Goal: Transaction & Acquisition: Register for event/course

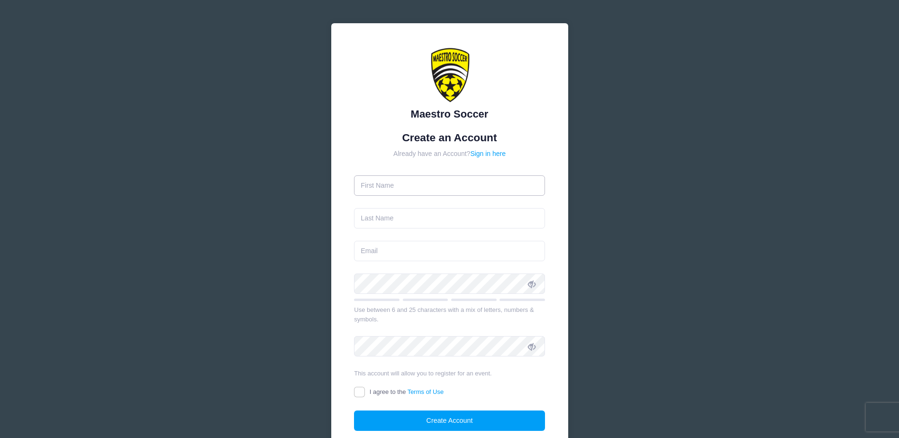
click at [389, 183] on input "text" at bounding box center [449, 185] width 191 height 20
type input "[PERSON_NAME]"
click at [363, 218] on input "text" at bounding box center [449, 218] width 191 height 20
type input "[PERSON_NAME]"
click at [361, 256] on input "email" at bounding box center [449, 251] width 191 height 20
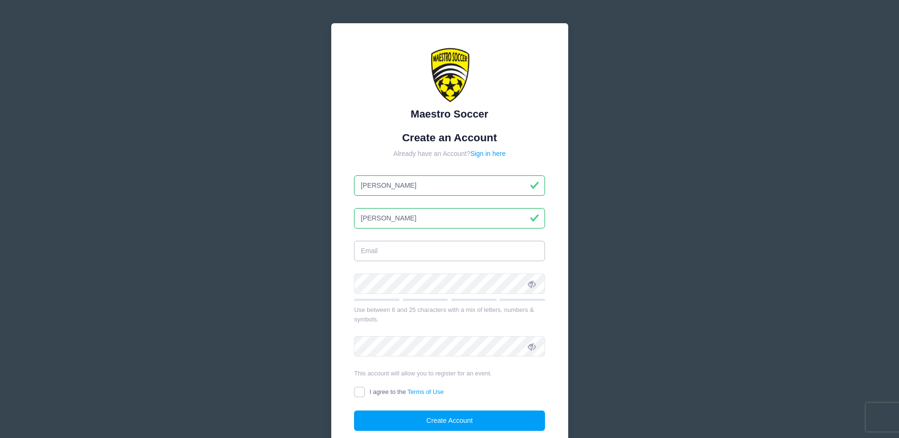
type input "[PERSON_NAME][EMAIL_ADDRESS][PERSON_NAME][DOMAIN_NAME]"
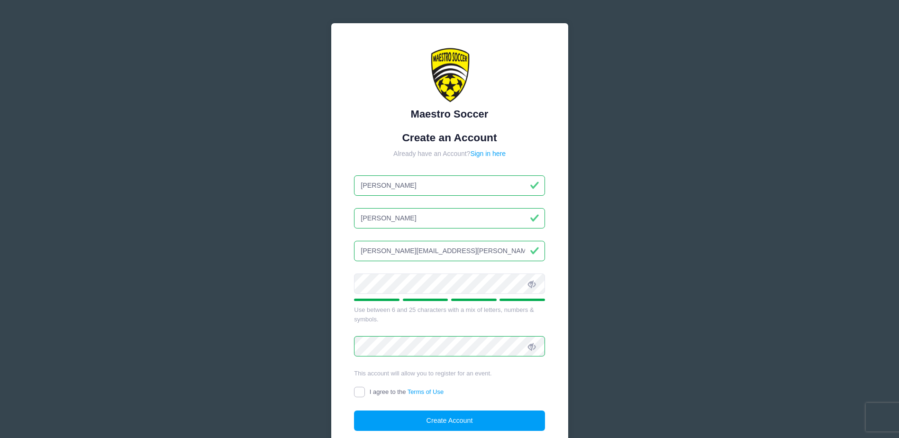
click at [360, 395] on input "I agree to the Terms of Use" at bounding box center [359, 392] width 11 height 11
checkbox input "true"
click at [448, 420] on button "Create Account" at bounding box center [449, 421] width 191 height 20
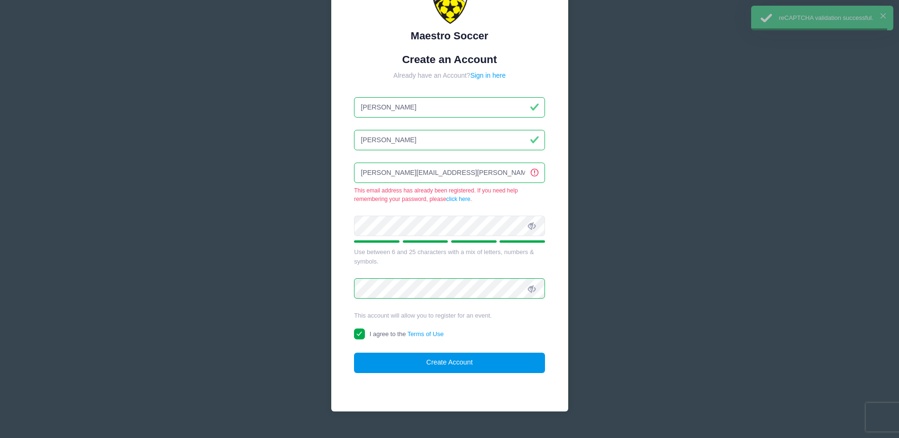
scroll to position [98, 0]
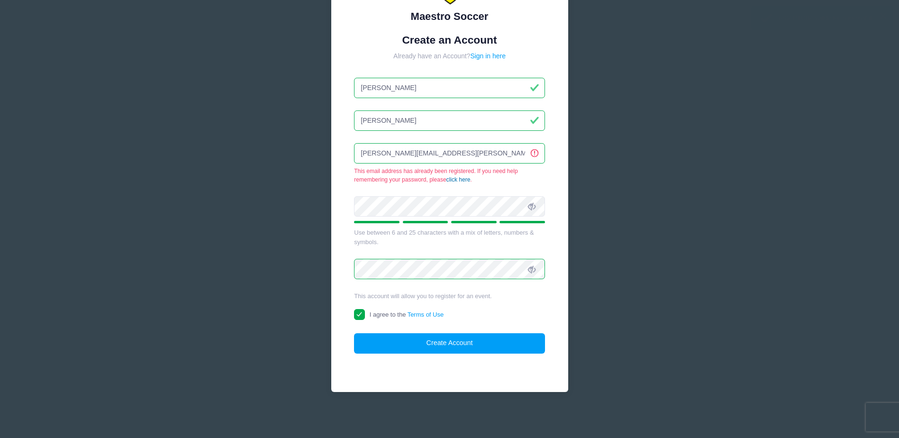
click at [463, 180] on link "click here" at bounding box center [459, 179] width 24 height 7
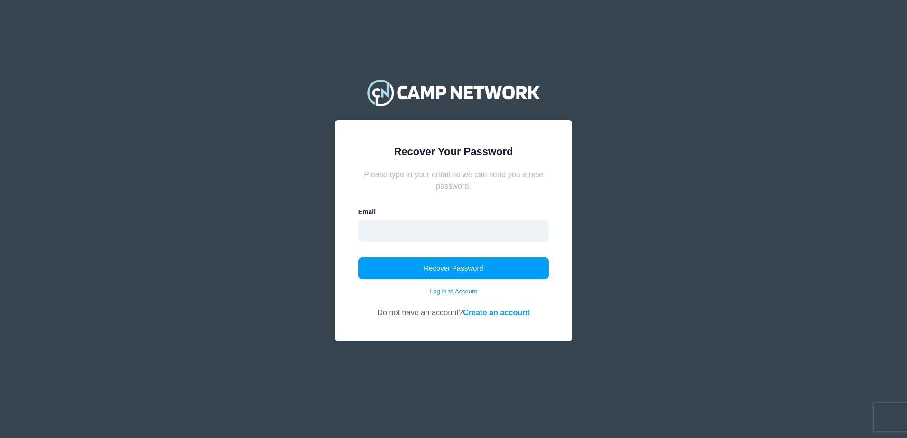
click at [400, 234] on input "email" at bounding box center [453, 231] width 191 height 22
type input "[PERSON_NAME][EMAIL_ADDRESS][PERSON_NAME][DOMAIN_NAME]"
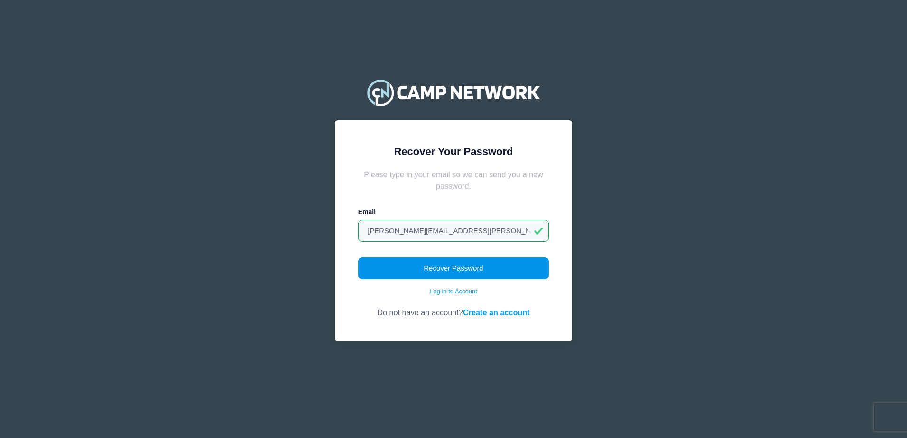
click at [441, 265] on button "Recover Password" at bounding box center [453, 268] width 191 height 22
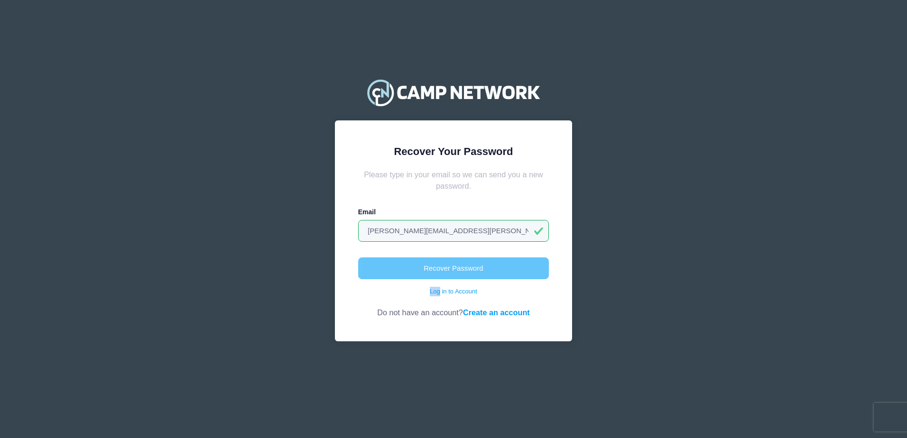
click at [441, 265] on body "Processing Request Please wait... Processing Request Please wait... Processing …" at bounding box center [453, 219] width 907 height 438
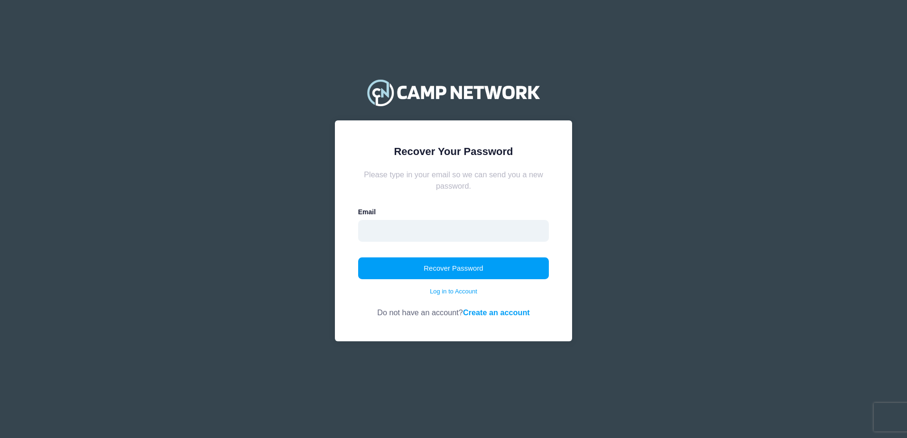
click at [410, 231] on input "email" at bounding box center [453, 231] width 191 height 22
type input "[PERSON_NAME][EMAIL_ADDRESS][PERSON_NAME][DOMAIN_NAME]"
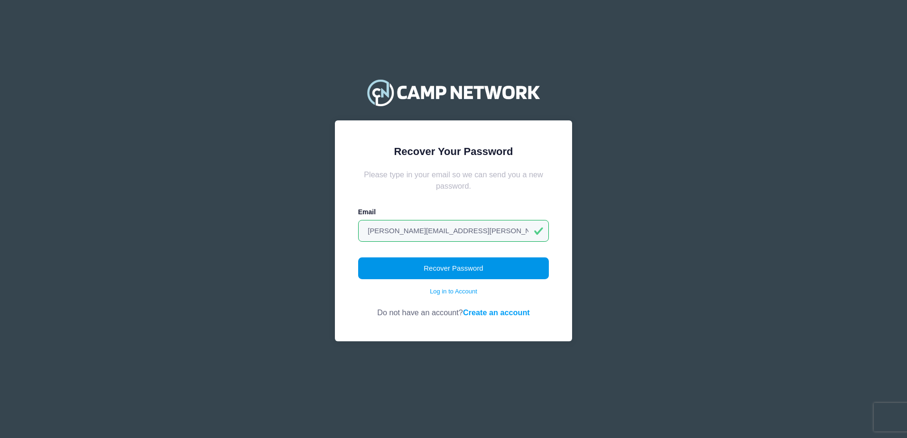
click at [441, 268] on button "Recover Password" at bounding box center [453, 268] width 191 height 22
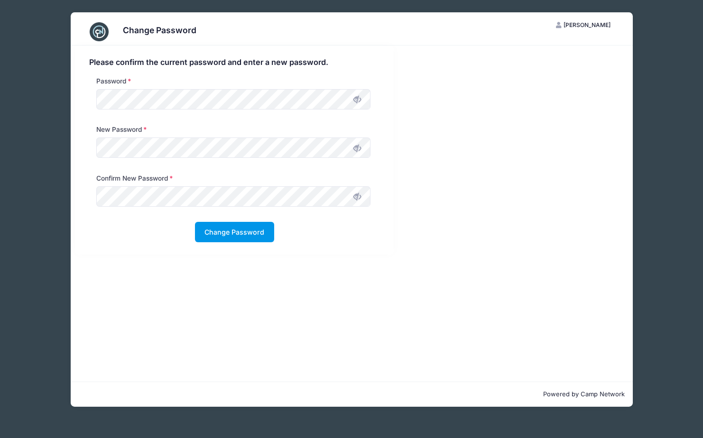
click at [229, 236] on button "Change Password" at bounding box center [234, 232] width 79 height 20
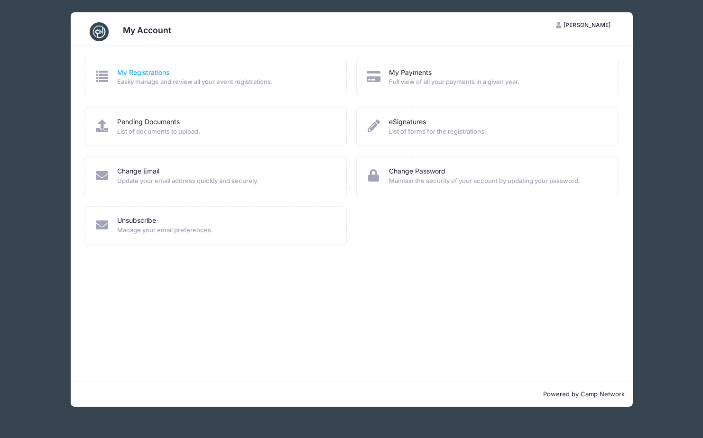
click at [137, 75] on link "My Registrations" at bounding box center [143, 73] width 52 height 10
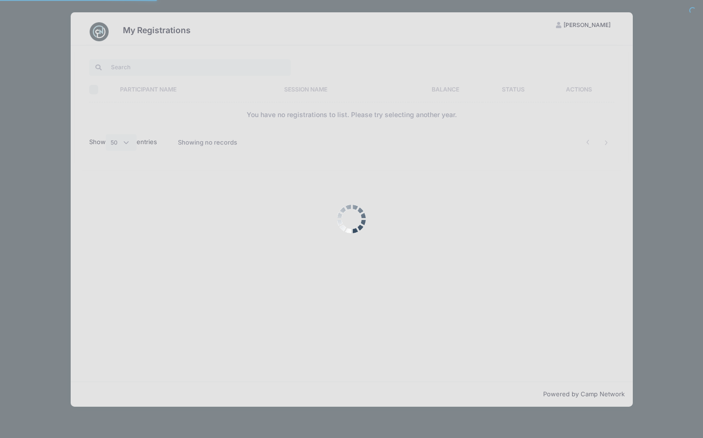
select select "50"
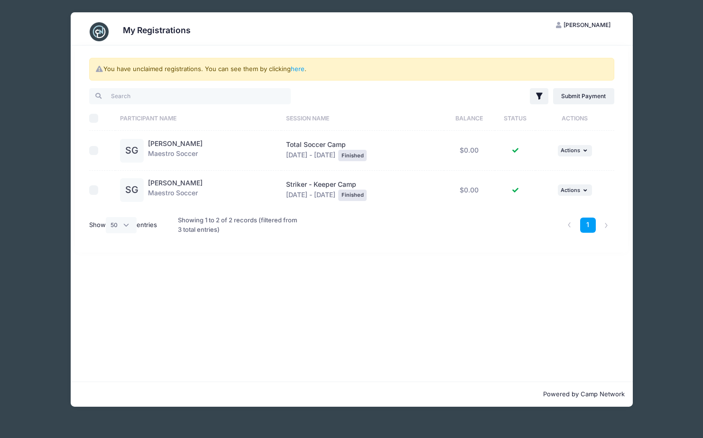
click at [649, 186] on div "My Registrations DG Dorota Garrett My Account Logout You have unclaimed registr…" at bounding box center [351, 209] width 674 height 419
click at [651, 167] on div "My Registrations DG Dorota Garrett My Account Logout You have unclaimed registr…" at bounding box center [351, 209] width 674 height 419
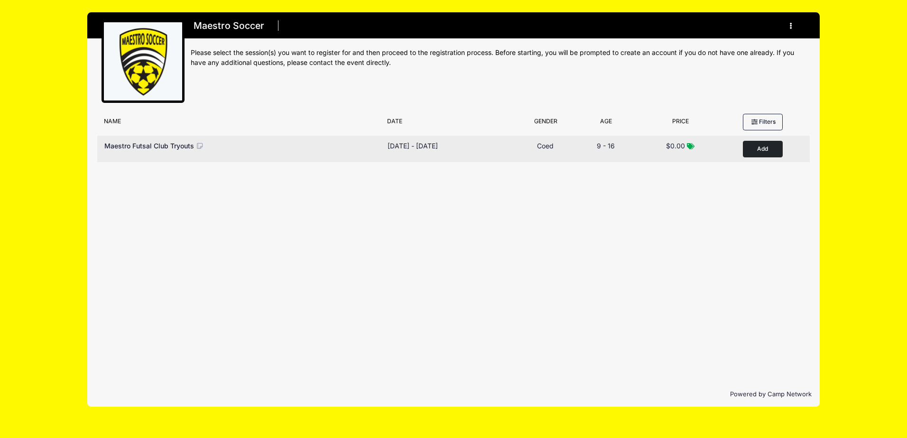
click at [759, 149] on button "Add to Cart" at bounding box center [762, 149] width 40 height 17
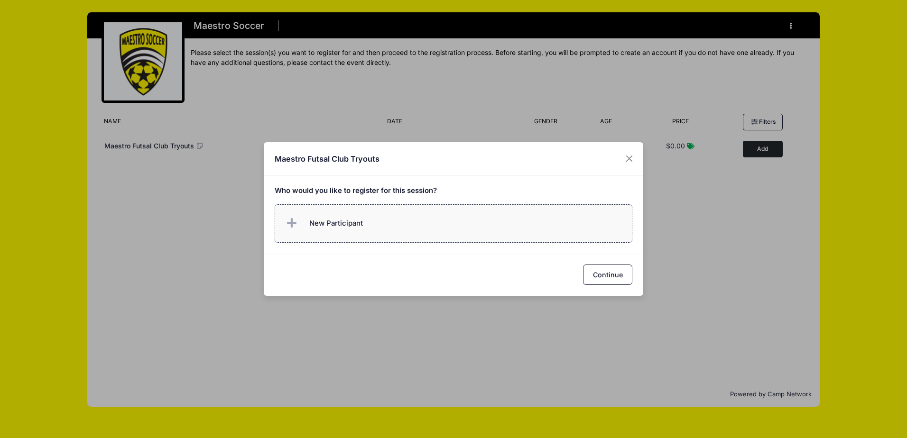
click at [345, 229] on span "New Participant" at bounding box center [323, 223] width 79 height 19
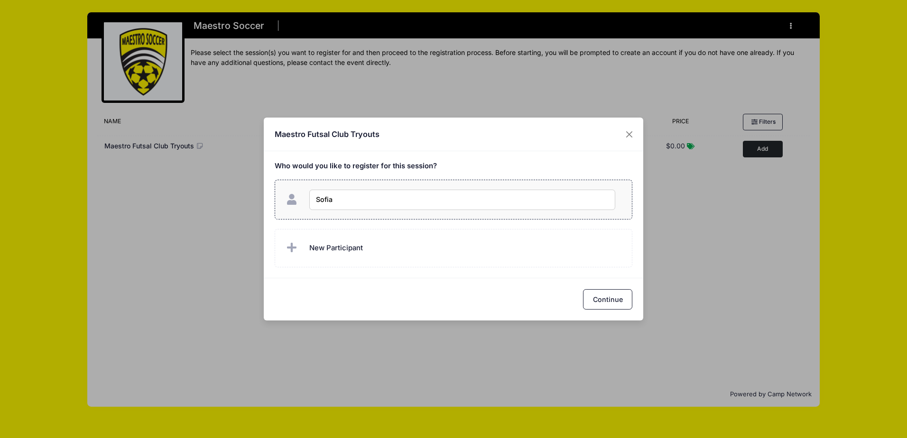
type input "Sofia Garrett"
checkbox input "true"
click at [608, 300] on button "Continue" at bounding box center [607, 299] width 49 height 20
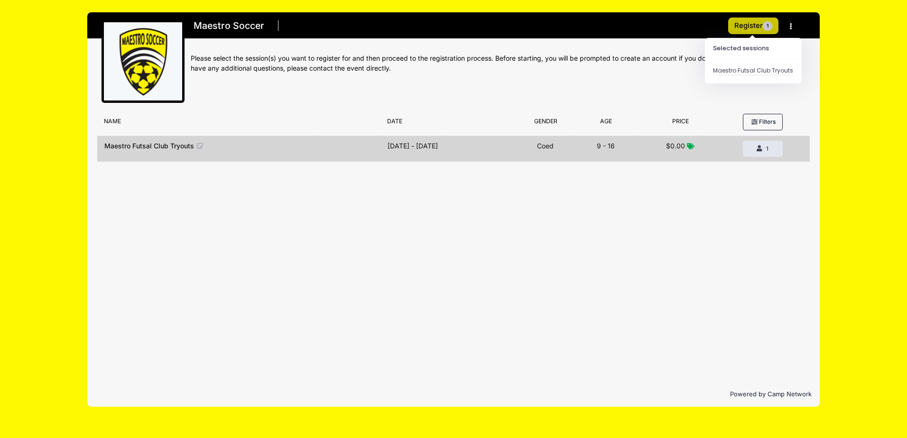
click at [754, 28] on button "Register 1" at bounding box center [753, 26] width 50 height 17
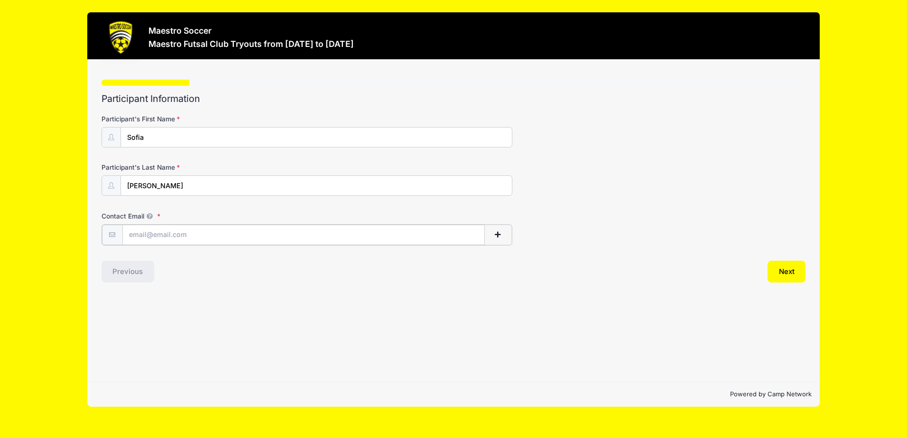
click at [136, 237] on input "Contact Email" at bounding box center [303, 235] width 362 height 20
type input "[PERSON_NAME][EMAIL_ADDRESS][PERSON_NAME][DOMAIN_NAME]"
click at [788, 275] on button "Next" at bounding box center [786, 271] width 38 height 22
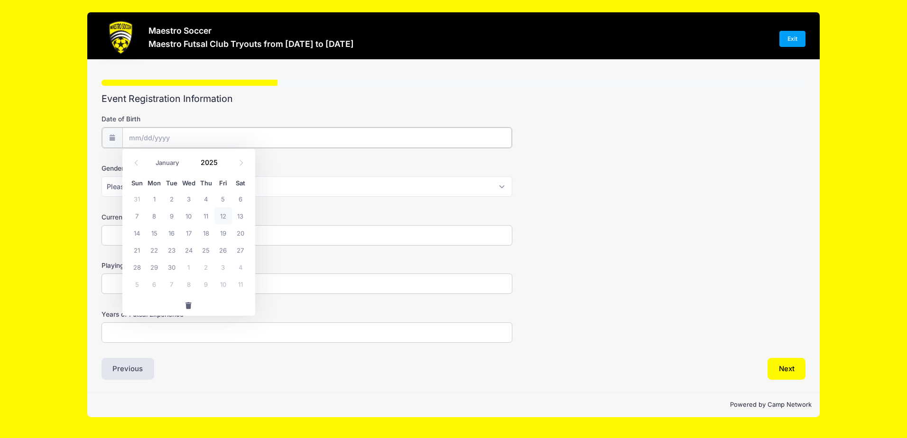
click at [139, 138] on input "Date of Birth" at bounding box center [316, 138] width 389 height 20
click at [136, 133] on input "Date of Birth" at bounding box center [316, 138] width 389 height 20
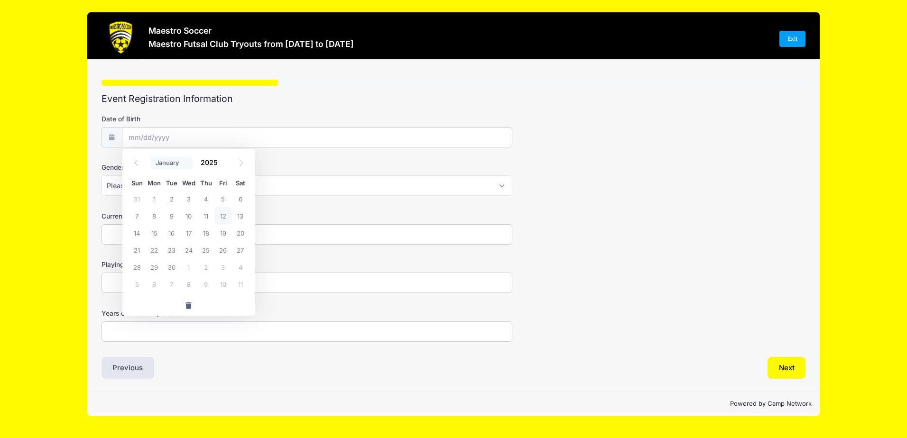
click at [164, 162] on select "January February March April May June July August September October November De…" at bounding box center [172, 163] width 42 height 12
select select "9"
click at [151, 157] on select "January February March April May June July August September October November De…" at bounding box center [172, 163] width 42 height 12
click at [221, 166] on span at bounding box center [223, 166] width 7 height 7
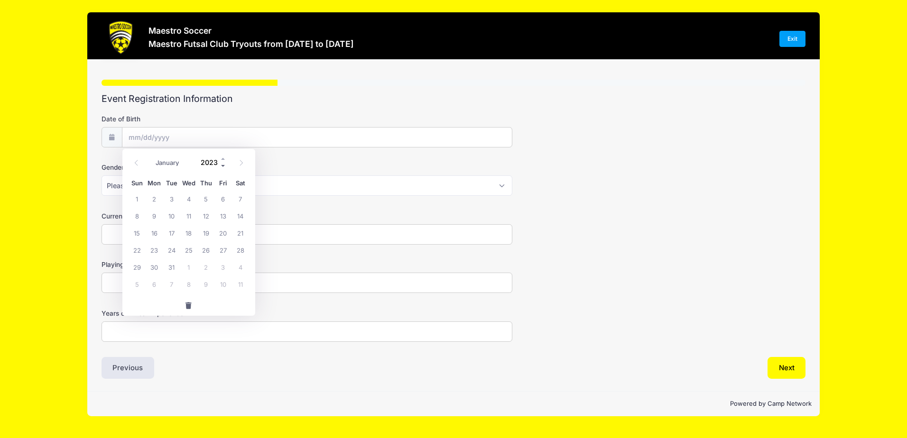
click at [221, 166] on span at bounding box center [223, 166] width 7 height 7
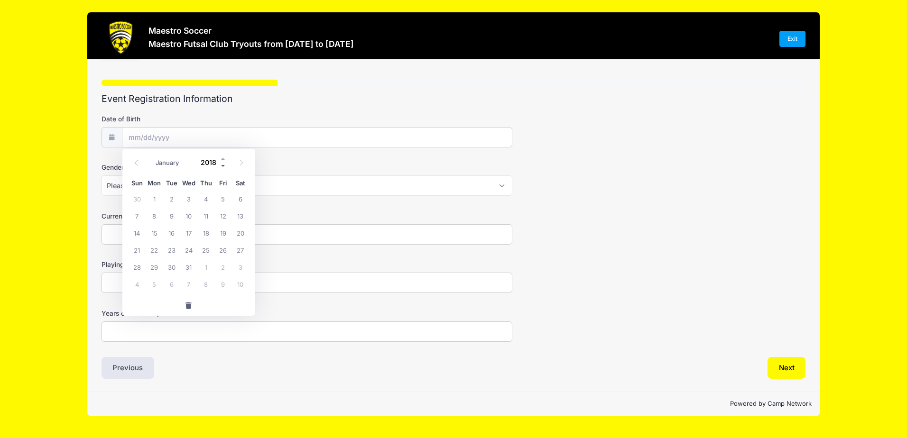
click at [221, 166] on span at bounding box center [223, 166] width 7 height 7
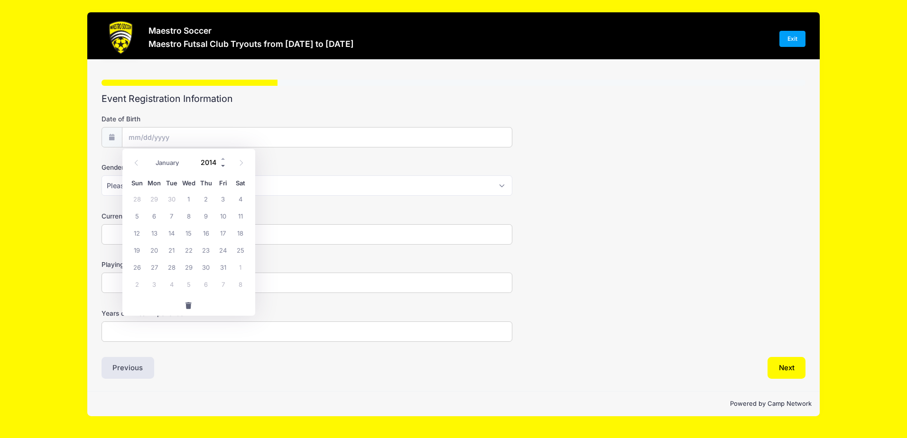
type input "2013"
click at [136, 217] on span "6" at bounding box center [136, 215] width 17 height 17
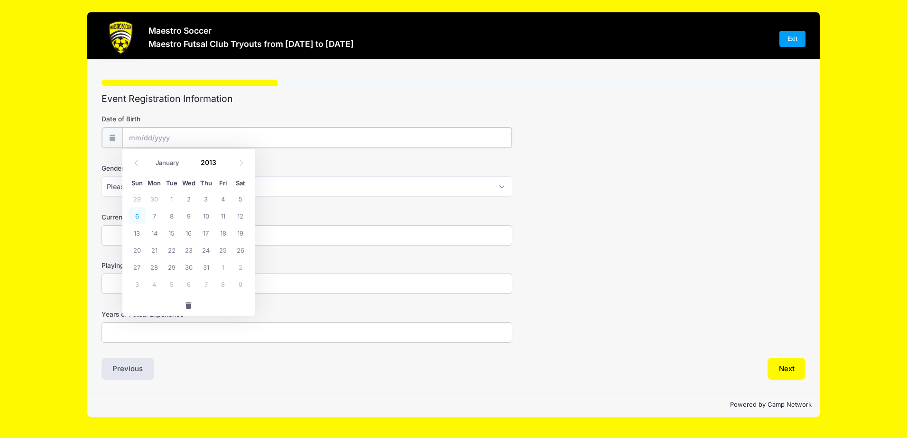
type input "10/06/2013"
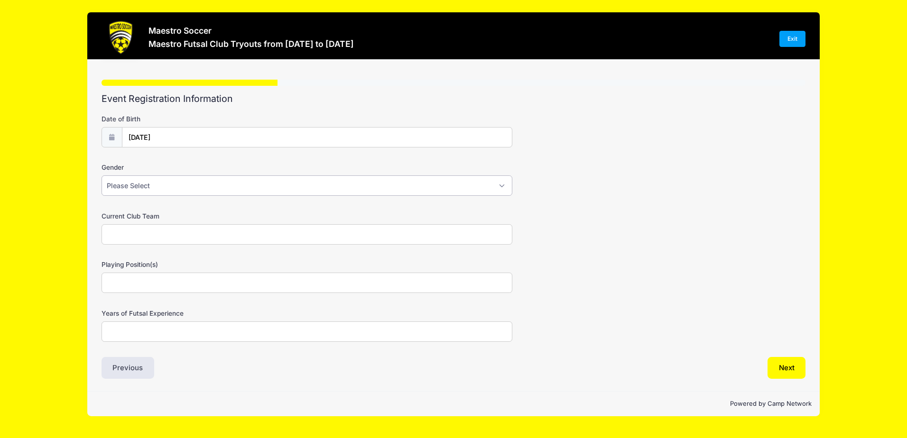
click at [136, 192] on select "Please Select Male Female Prefer not to say" at bounding box center [306, 185] width 411 height 20
select select "Female"
click at [101, 175] on select "Please Select Male Female Prefer not to say" at bounding box center [306, 185] width 411 height 20
click at [137, 235] on input "Current Club Team" at bounding box center [306, 234] width 411 height 20
type input "Legacy 2013 Girls White"
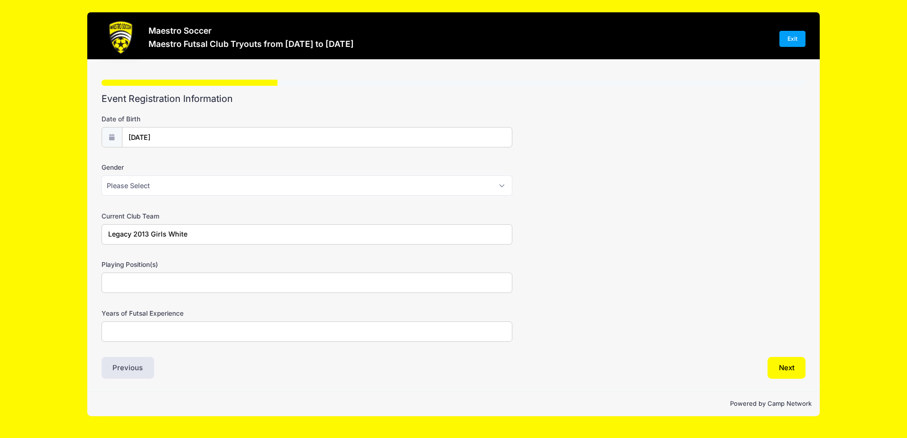
click at [133, 287] on input "Playing Position(s)" at bounding box center [306, 283] width 411 height 20
type input "Middle"
click at [127, 331] on input "Years of Futsal Experience" at bounding box center [306, 331] width 411 height 20
type input "6"
click at [786, 368] on button "Next" at bounding box center [786, 368] width 38 height 22
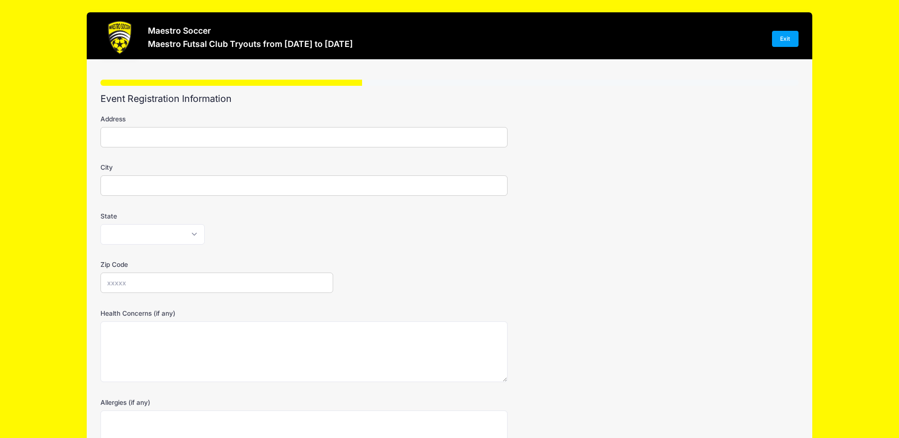
click at [146, 137] on input "Address" at bounding box center [304, 137] width 407 height 20
type input "13 Honeyman Rd"
type input "Basking Ridge"
select select "NJ"
type input "07920"
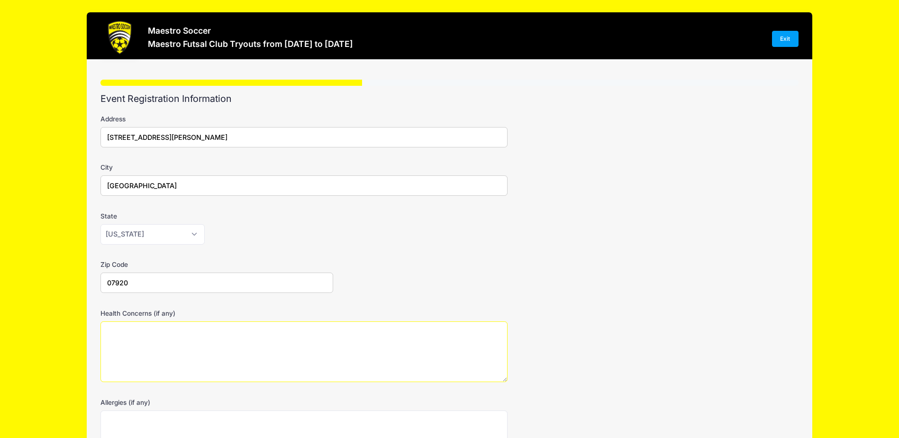
click at [157, 335] on textarea "Health Concerns (if any)" at bounding box center [304, 351] width 407 height 61
type textarea "None"
click at [128, 424] on textarea "Allergies (if any)" at bounding box center [304, 441] width 407 height 61
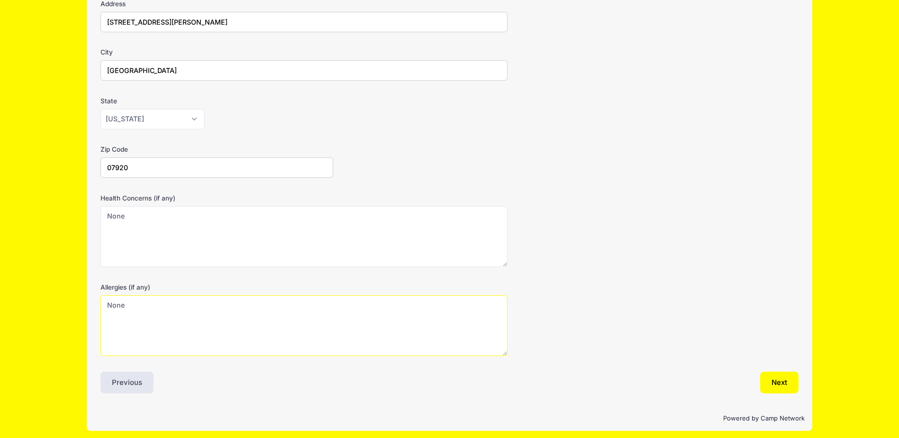
scroll to position [120, 0]
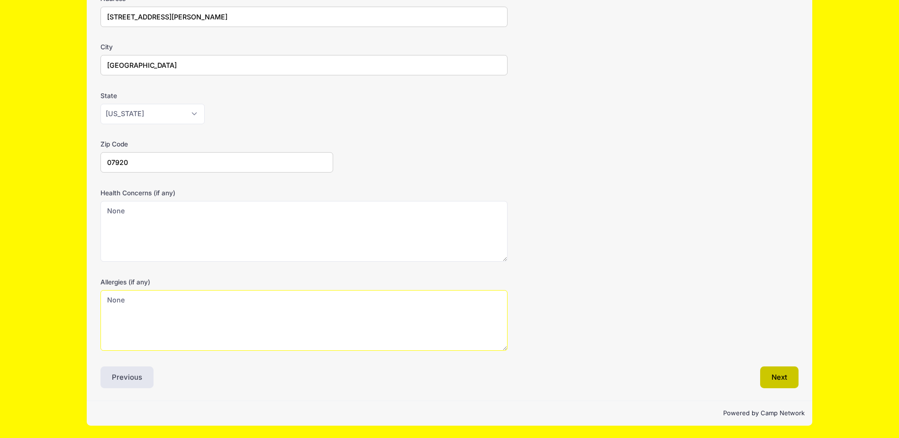
type textarea "None"
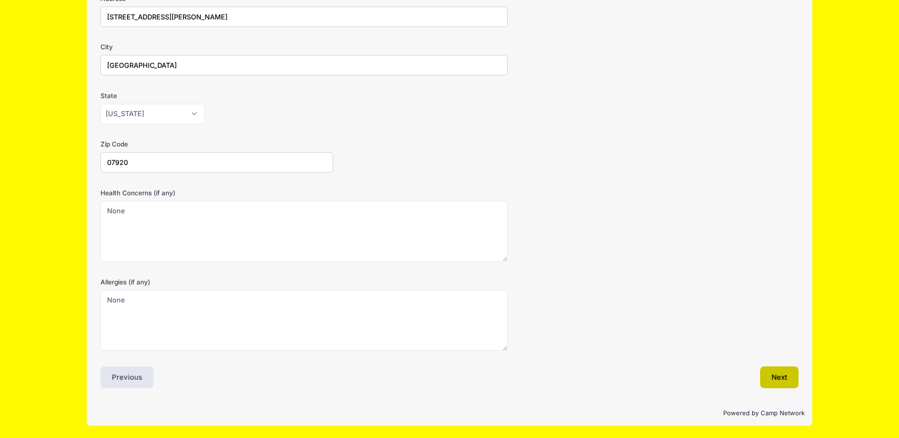
click at [788, 372] on button "Next" at bounding box center [780, 378] width 38 height 22
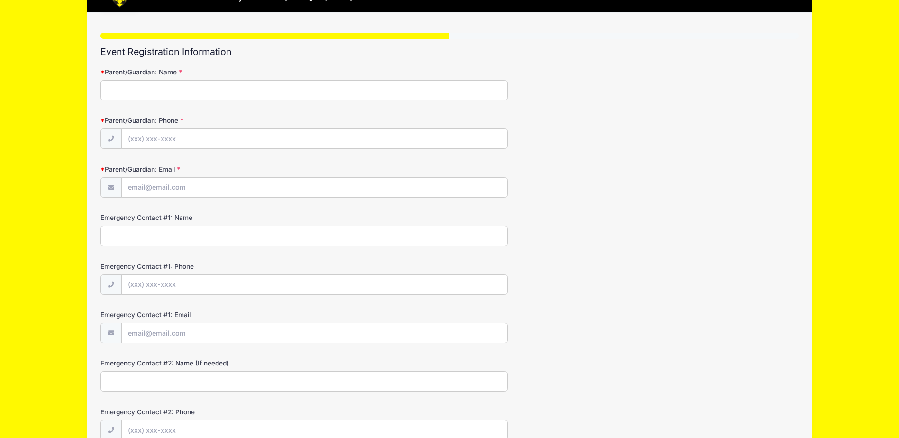
scroll to position [0, 0]
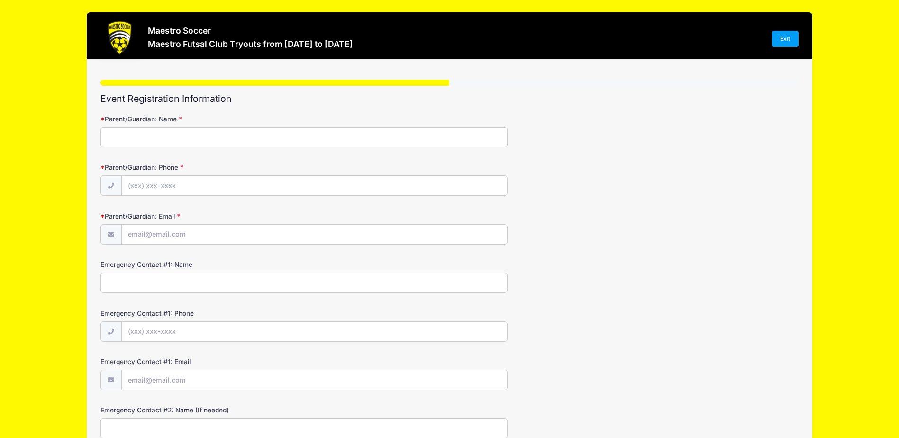
click at [114, 136] on input "Parent/Guardian: Name" at bounding box center [304, 137] width 407 height 20
type input "Dorota Garrett"
click at [129, 188] on input "Parent/Guardian: Phone" at bounding box center [315, 186] width 386 height 20
type input "(441) 259-2338"
click at [135, 237] on input "Parent/Guardian: Email" at bounding box center [315, 235] width 386 height 20
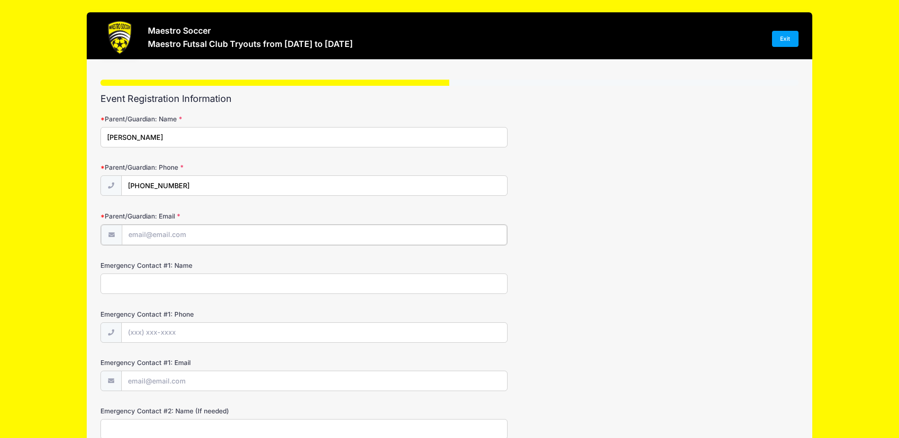
type input "[PERSON_NAME][EMAIL_ADDRESS][PERSON_NAME][DOMAIN_NAME]"
click at [144, 284] on input "Emergency Contact #1: Name" at bounding box center [304, 283] width 407 height 20
type input "David Garrett"
click at [135, 331] on input "Emergency Contact #1: Phone" at bounding box center [315, 332] width 386 height 20
type input "(551) 259-4030"
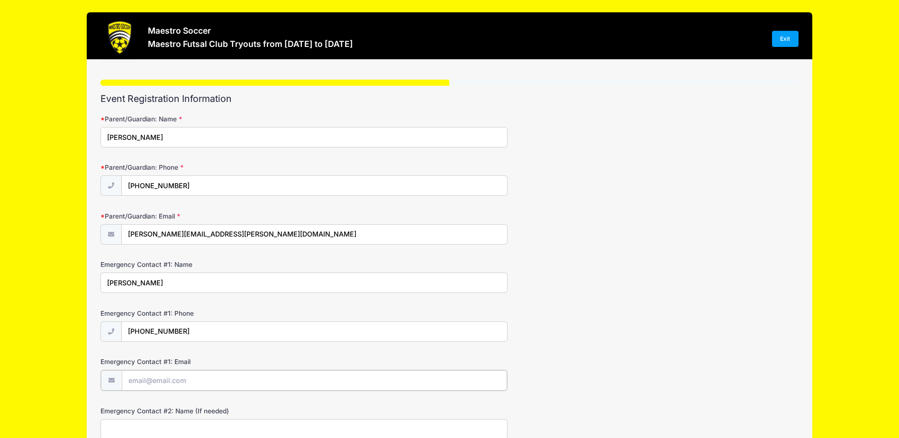
click at [136, 383] on input "Emergency Contact #1: Email" at bounding box center [315, 380] width 386 height 20
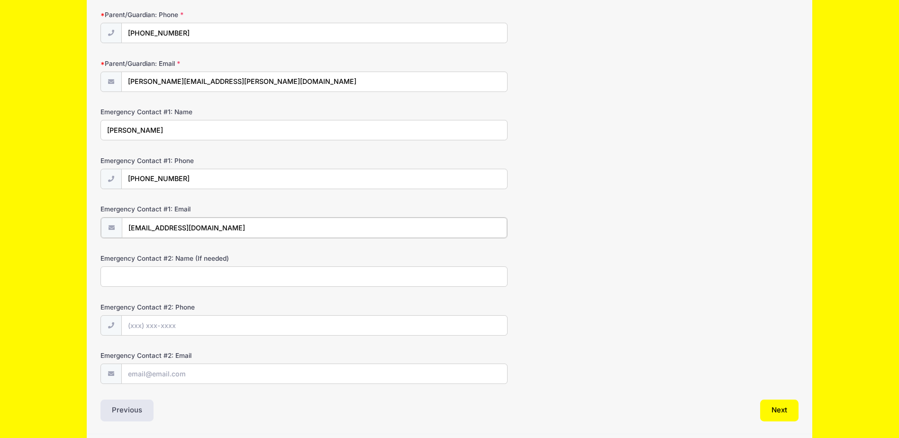
scroll to position [154, 0]
type input "piker91@gmail.com"
click at [781, 408] on button "Next" at bounding box center [780, 408] width 38 height 22
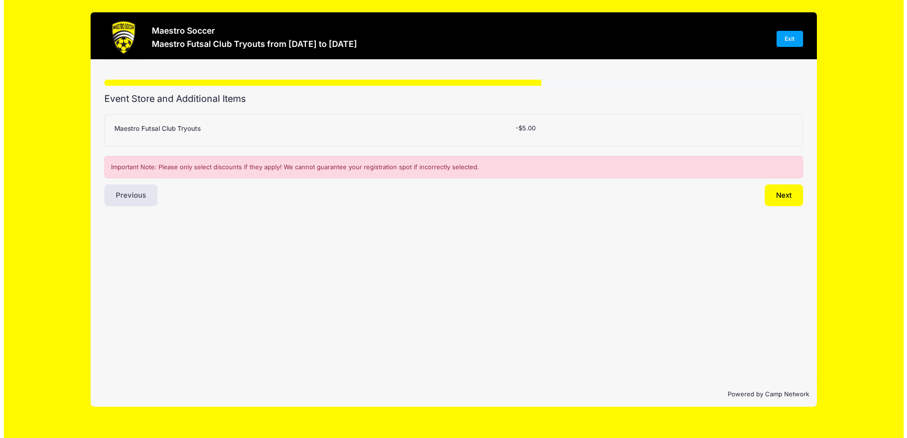
scroll to position [0, 0]
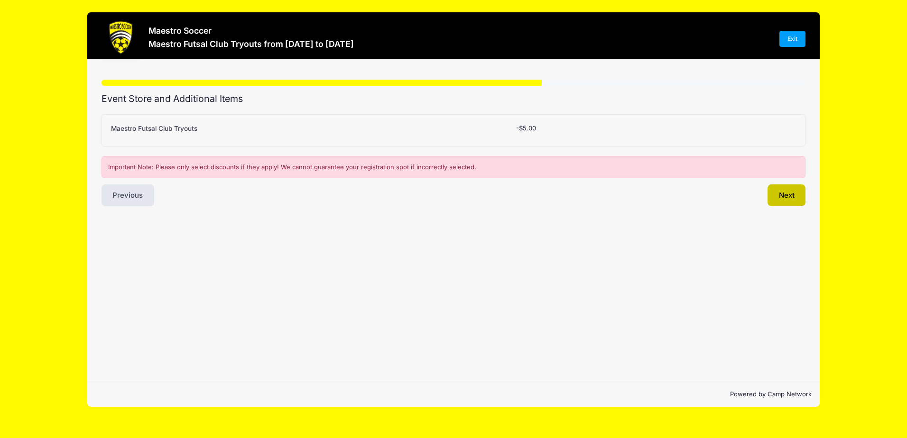
click at [780, 201] on button "Next" at bounding box center [786, 195] width 38 height 22
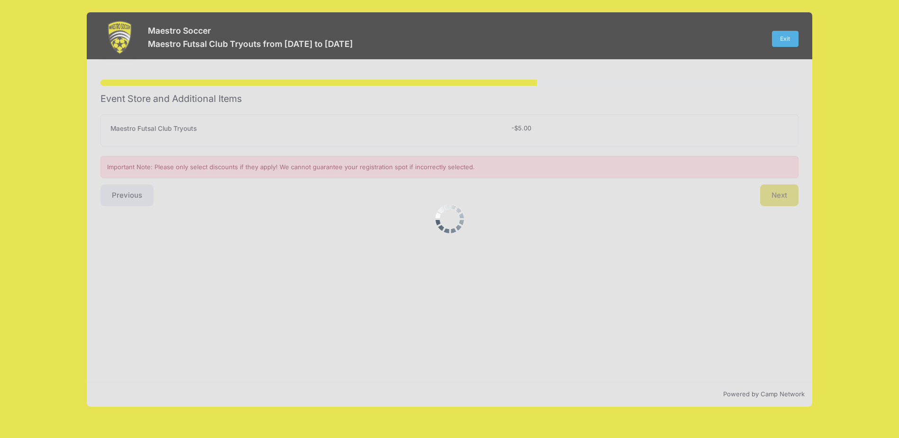
click at [780, 201] on div at bounding box center [449, 219] width 899 height 438
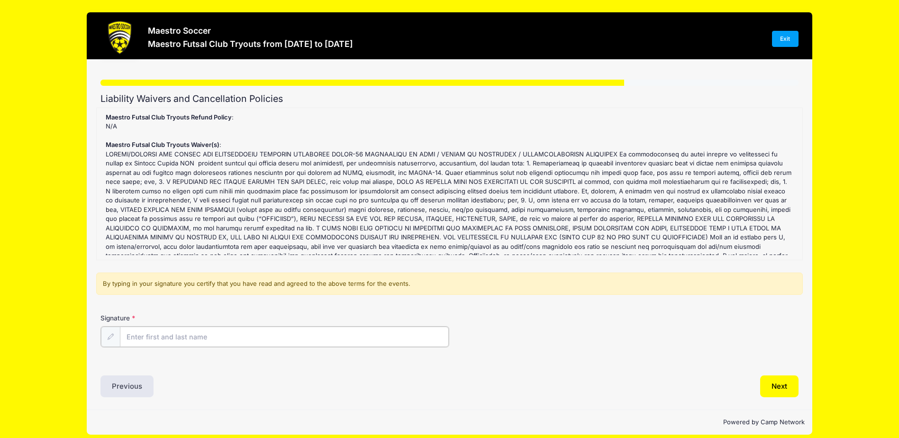
click at [167, 336] on input "Signature" at bounding box center [284, 337] width 329 height 20
type input "Dorota Garrett"
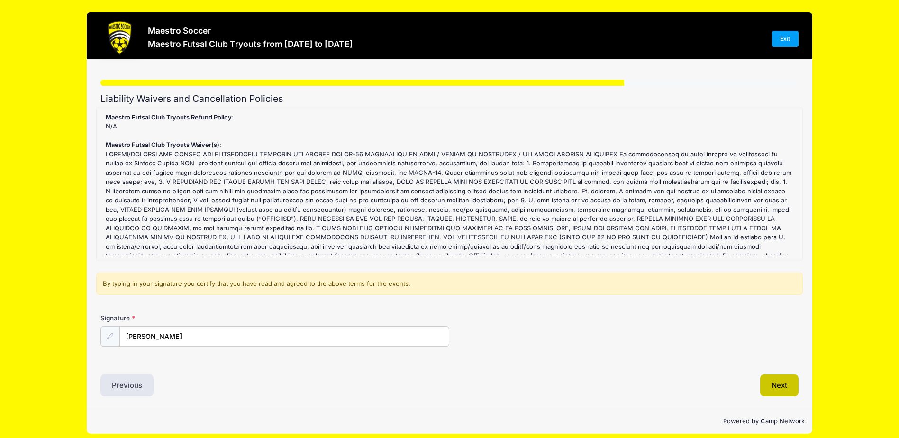
click at [779, 380] on button "Next" at bounding box center [780, 386] width 38 height 22
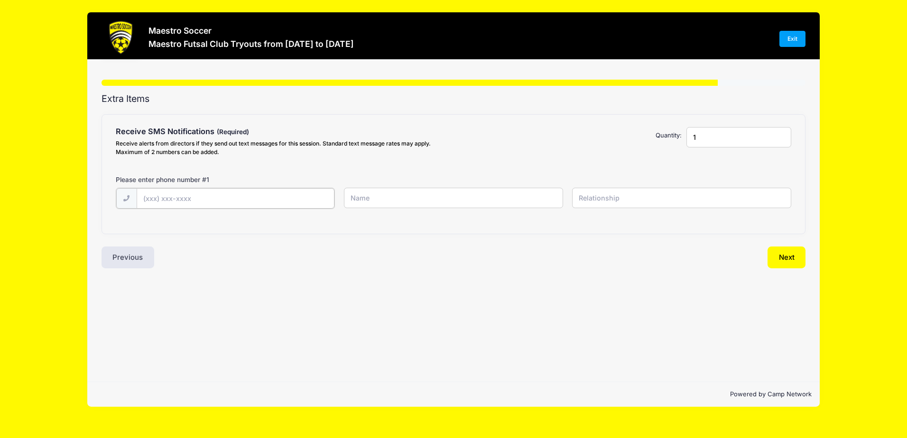
click at [153, 195] on input "text" at bounding box center [236, 198] width 198 height 20
type input "(551) 259-2338"
click at [371, 198] on input "text" at bounding box center [453, 198] width 219 height 20
type input "Dorota Garrett"
click at [583, 198] on input "text" at bounding box center [681, 198] width 219 height 20
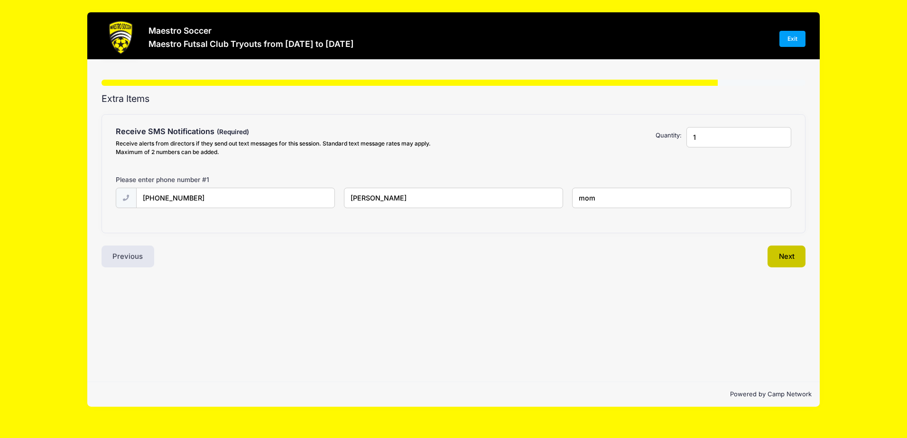
type input "mom"
click at [782, 264] on button "Next" at bounding box center [786, 257] width 38 height 22
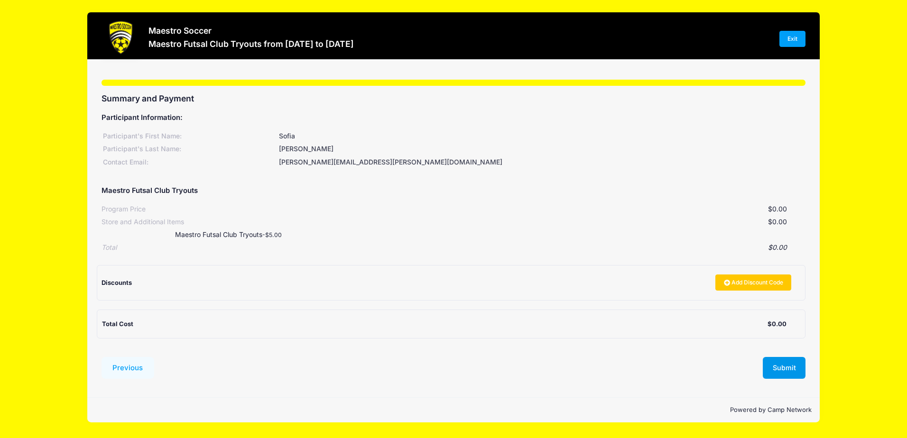
click at [791, 367] on button "Submit" at bounding box center [783, 368] width 43 height 22
